Goal: Find specific fact: Find specific fact

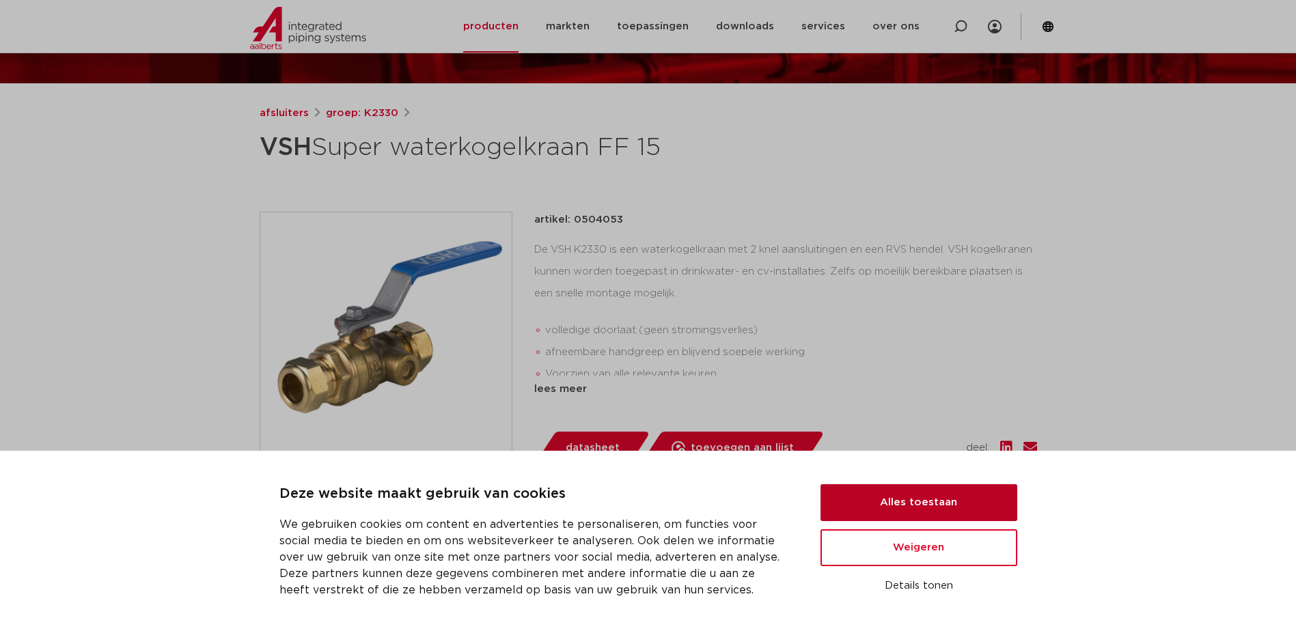
click at [929, 499] on button "Alles toestaan" at bounding box center [919, 502] width 197 height 37
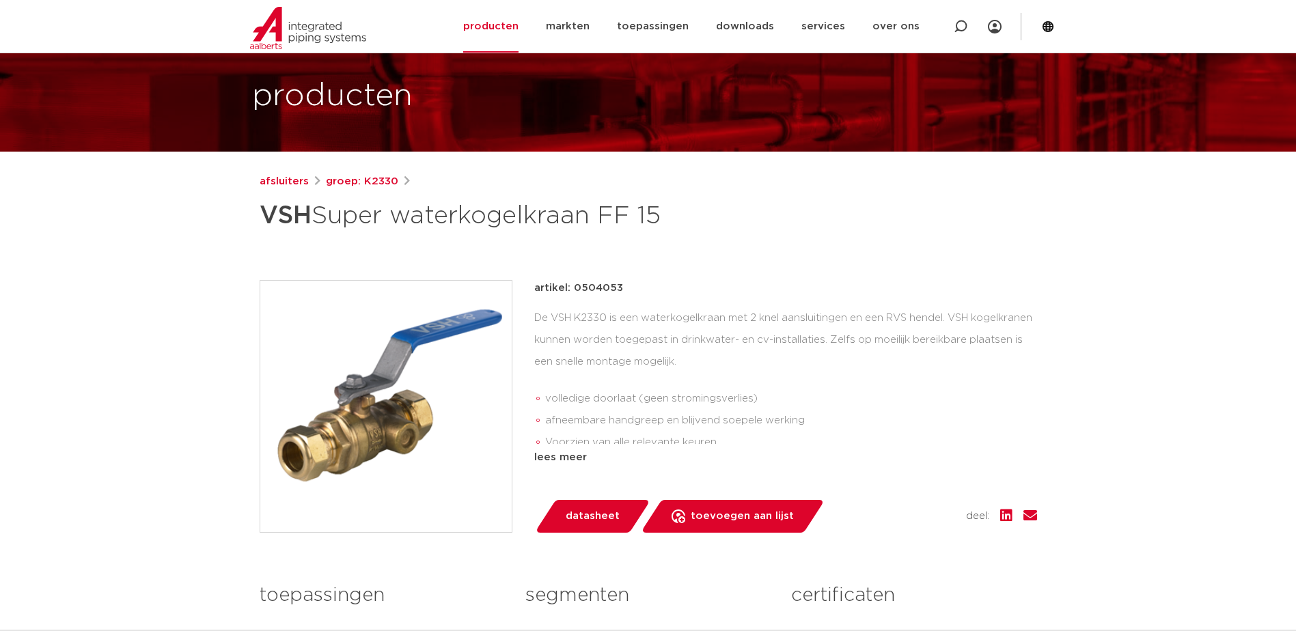
click at [594, 287] on p "artikel: 0504053" at bounding box center [578, 288] width 89 height 16
copy p "0504053"
